Goal: Task Accomplishment & Management: Manage account settings

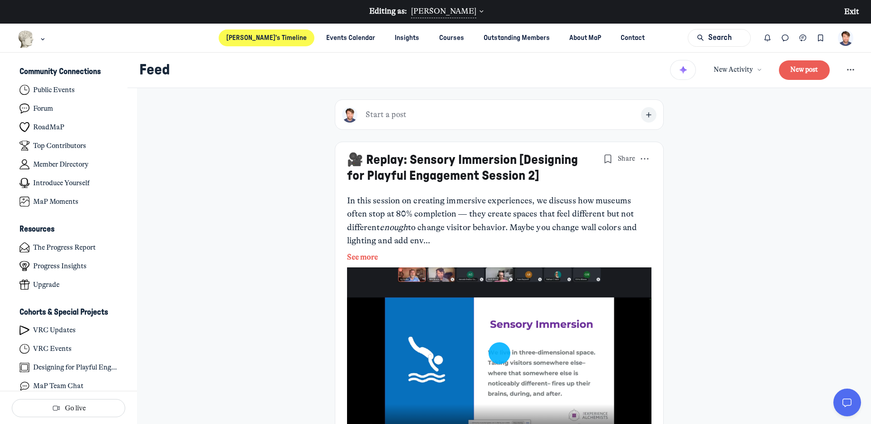
scroll to position [2684, 1783]
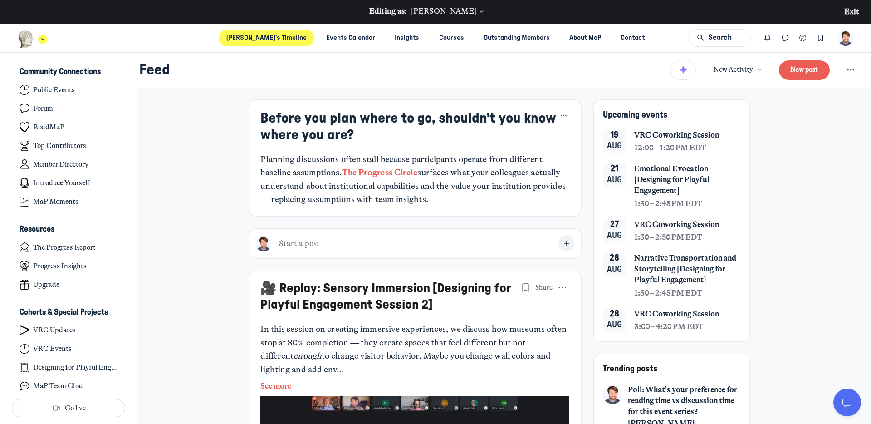
click at [46, 44] on div "Main navigation bar" at bounding box center [32, 39] width 29 height 18
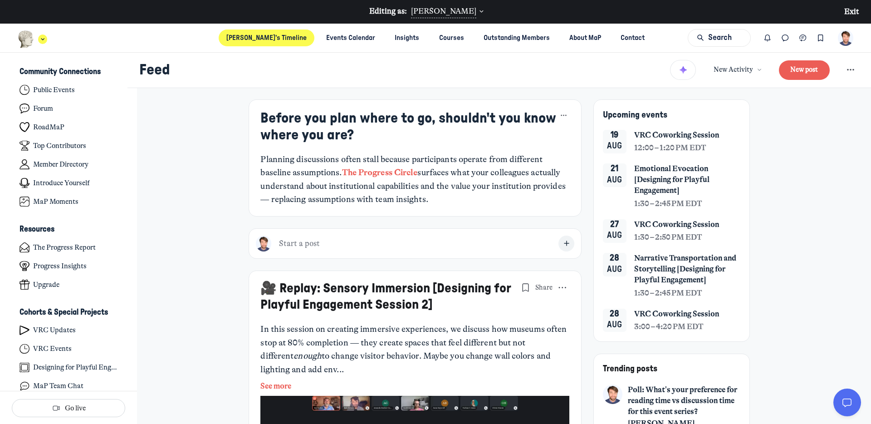
click at [45, 36] on icon "Main navigation bar" at bounding box center [42, 38] width 9 height 5
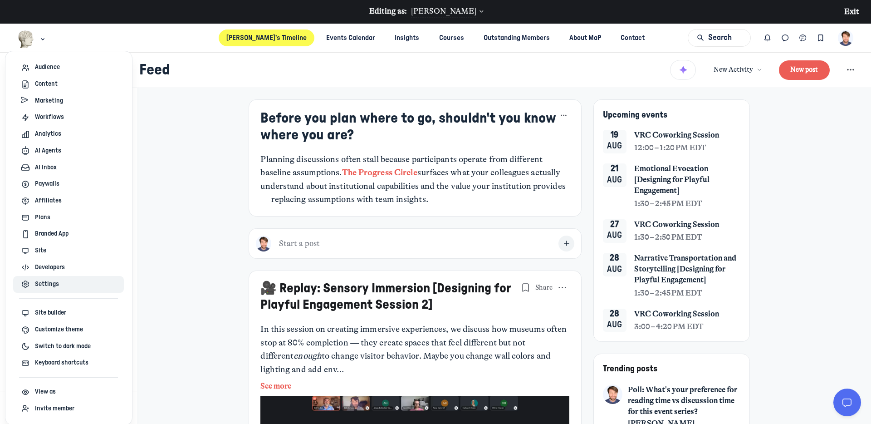
click at [50, 280] on span "Settings" at bounding box center [47, 284] width 24 height 10
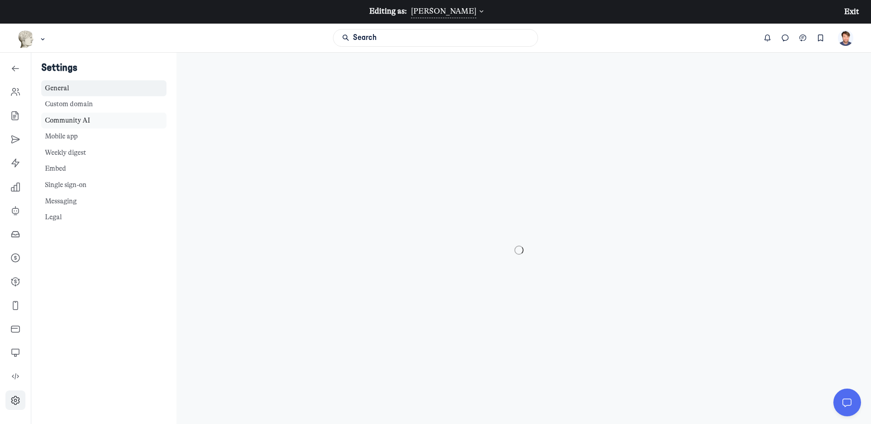
scroll to position [2922, 1303]
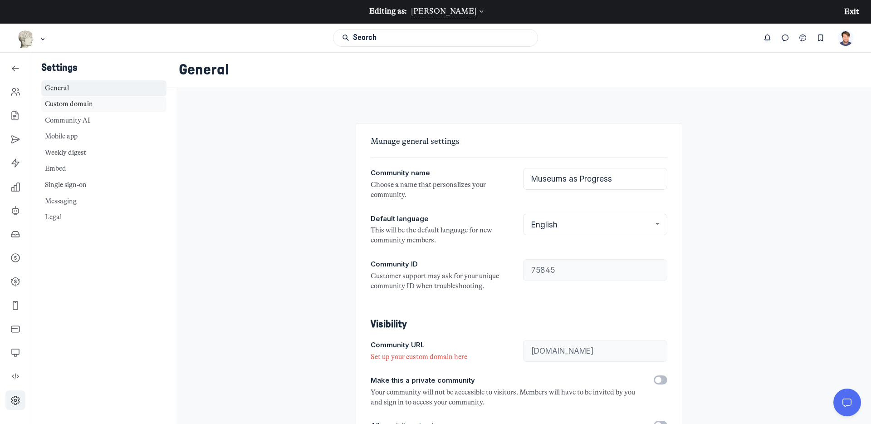
click at [73, 101] on link "Custom domain" at bounding box center [103, 105] width 125 height 16
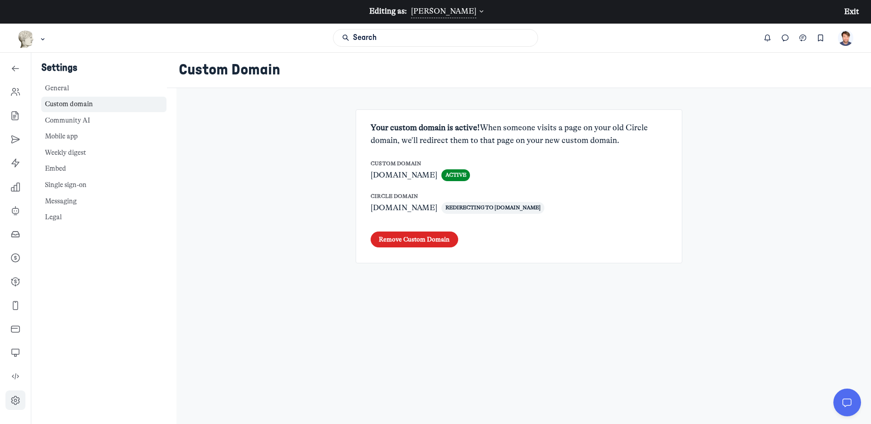
scroll to position [21, 0]
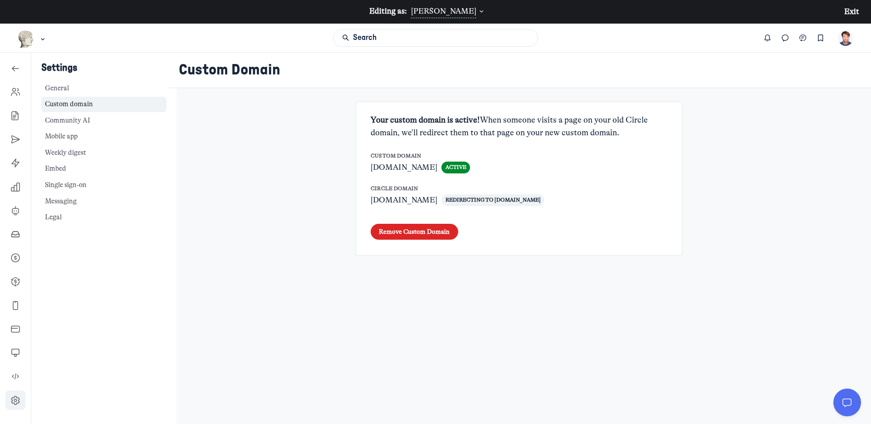
click at [479, 233] on div "Remove Custom Domain" at bounding box center [519, 232] width 297 height 16
drag, startPoint x: 459, startPoint y: 202, endPoint x: 371, endPoint y: 203, distance: 88.0
click at [371, 203] on div "[DOMAIN_NAME] Redirecting to [DOMAIN_NAME]" at bounding box center [519, 200] width 297 height 12
copy p "[DOMAIN_NAME]"
